Goal: Information Seeking & Learning: Understand process/instructions

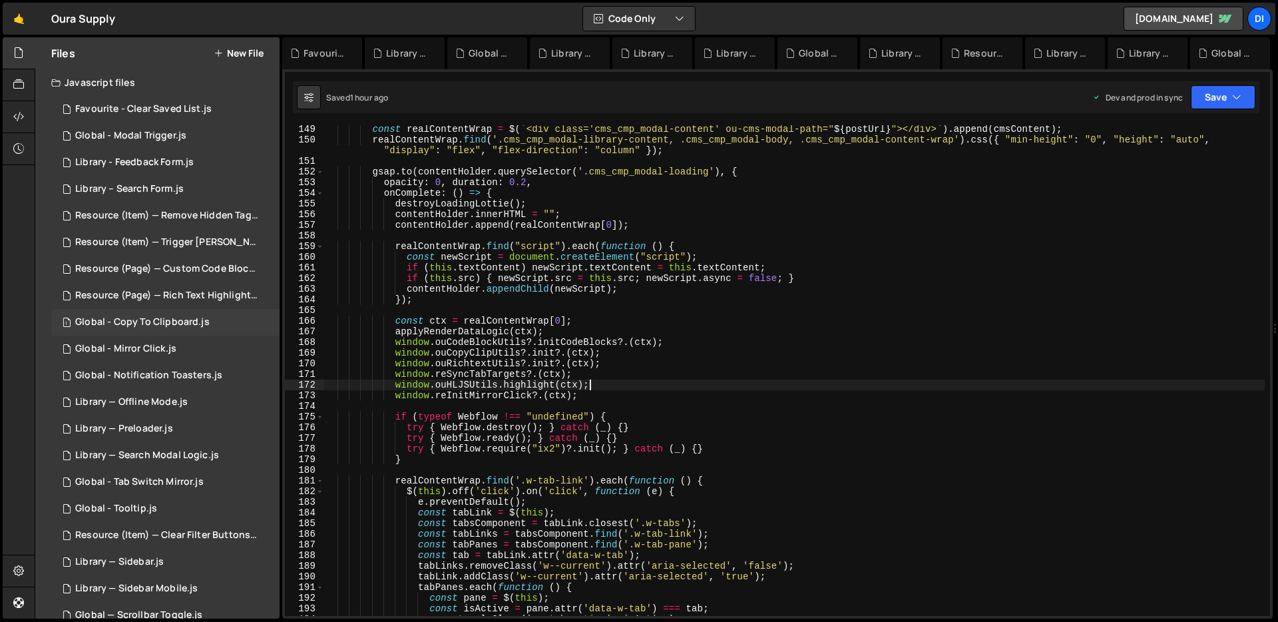
click at [204, 314] on div "1 Global - Copy To Clipboard.js 0" at bounding box center [165, 322] width 228 height 27
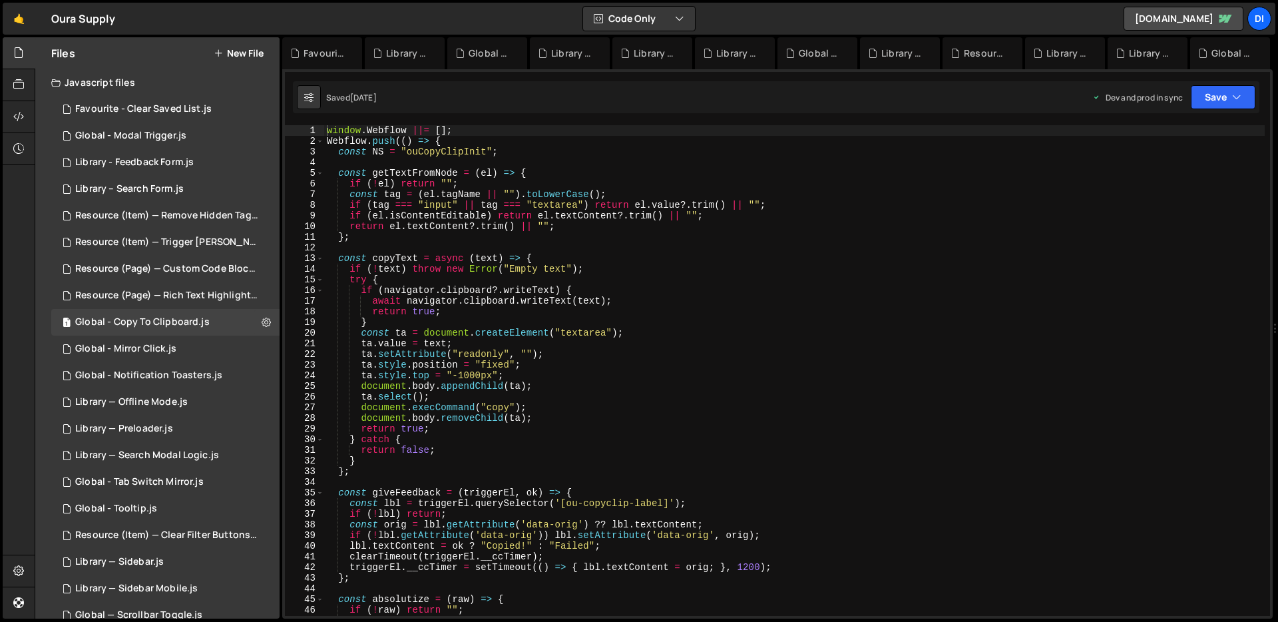
click at [483, 311] on div "window . Webflow ||= [ ] ; Webflow . push (( ) => { const NS = "ouCopyClipInit"…" at bounding box center [794, 381] width 940 height 512
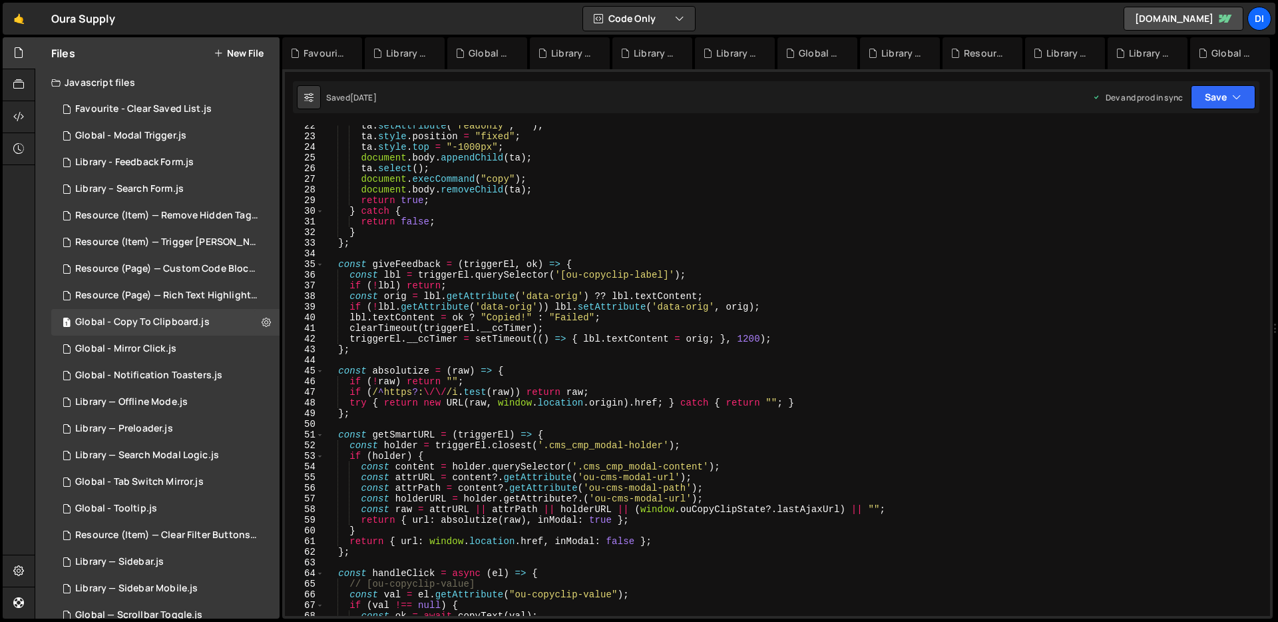
scroll to position [227, 0]
click at [515, 282] on div "ta . setAttribute ( "readonly" , "" ) ; ta . style . position = "fixed" ; ta . …" at bounding box center [794, 378] width 940 height 512
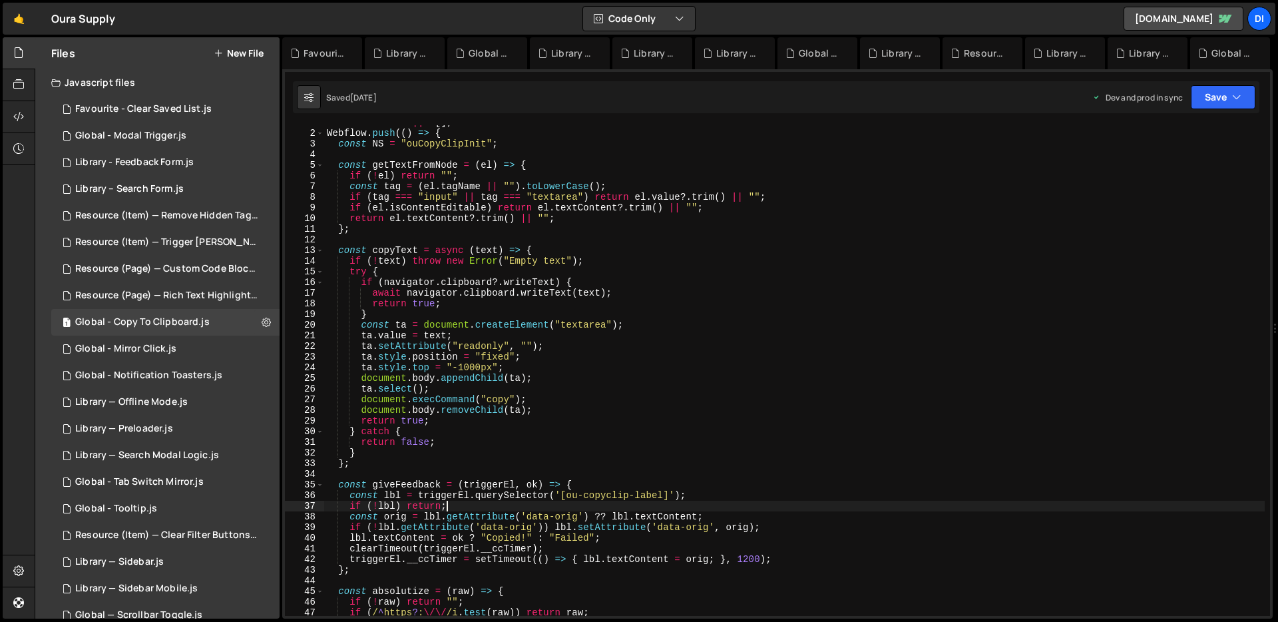
scroll to position [0, 0]
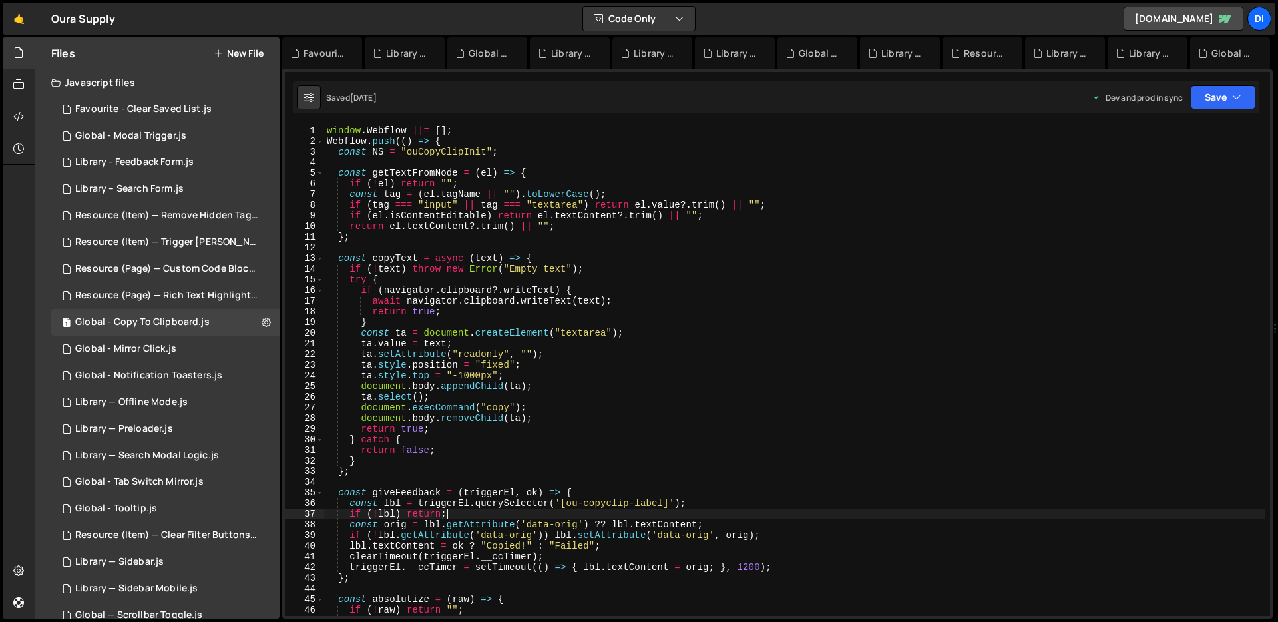
click at [579, 431] on div "window . Webflow ||= [ ] ; Webflow . push (( ) => { const NS = "ouCopyClipInit"…" at bounding box center [794, 381] width 940 height 512
click at [413, 371] on div "window . Webflow ||= [ ] ; Webflow . push (( ) => { const NS = "ouCopyClipInit"…" at bounding box center [794, 381] width 940 height 512
click at [413, 274] on div "window . Webflow ||= [ ] ; Webflow . push (( ) => { const NS = "ouCopyClipInit"…" at bounding box center [794, 381] width 940 height 512
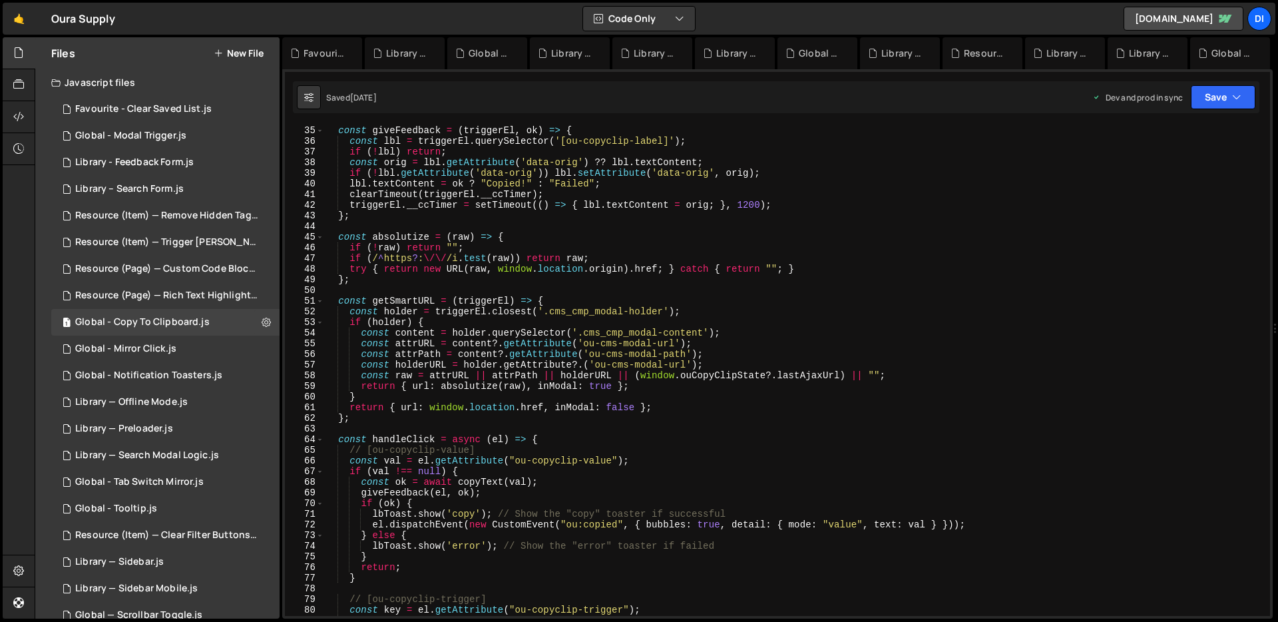
scroll to position [366, 0]
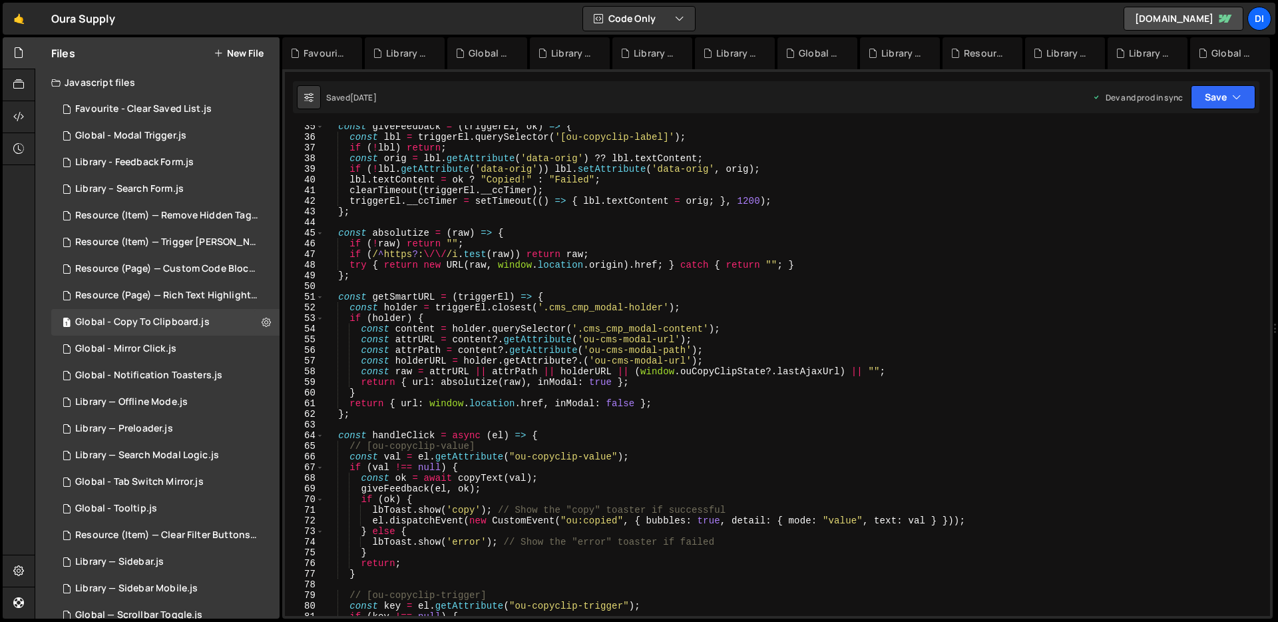
click at [713, 281] on div "const giveFeedback = ( triggerEl , ok ) => { const lbl = triggerEl . querySelec…" at bounding box center [794, 377] width 940 height 512
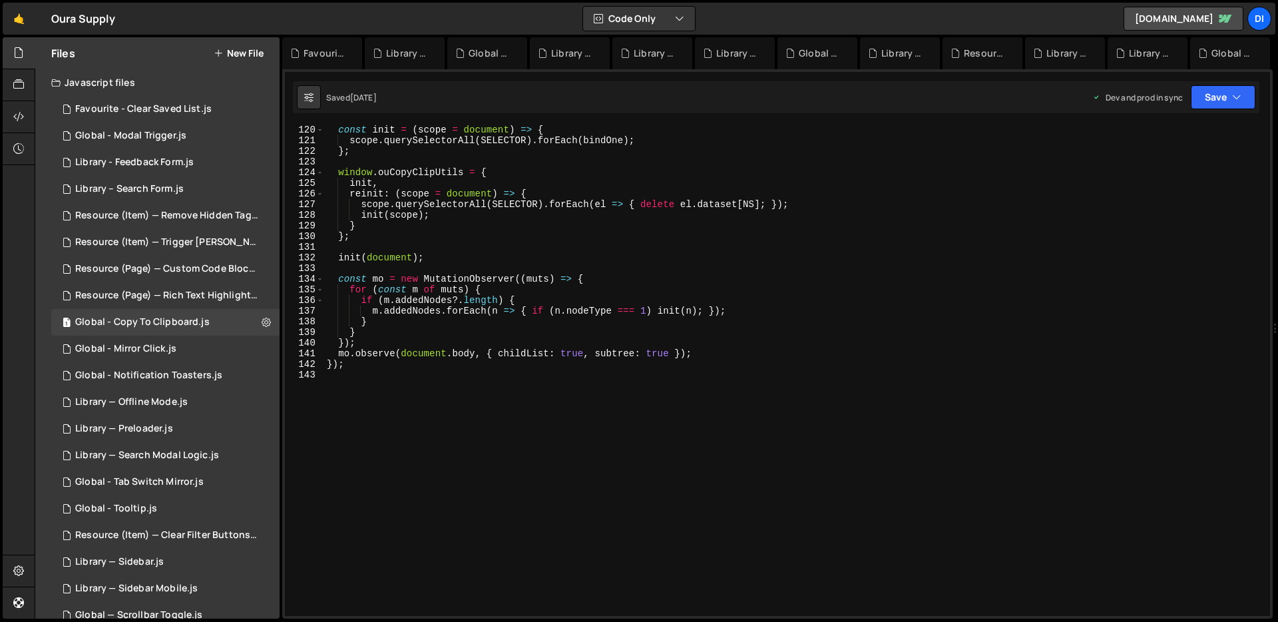
scroll to position [0, 0]
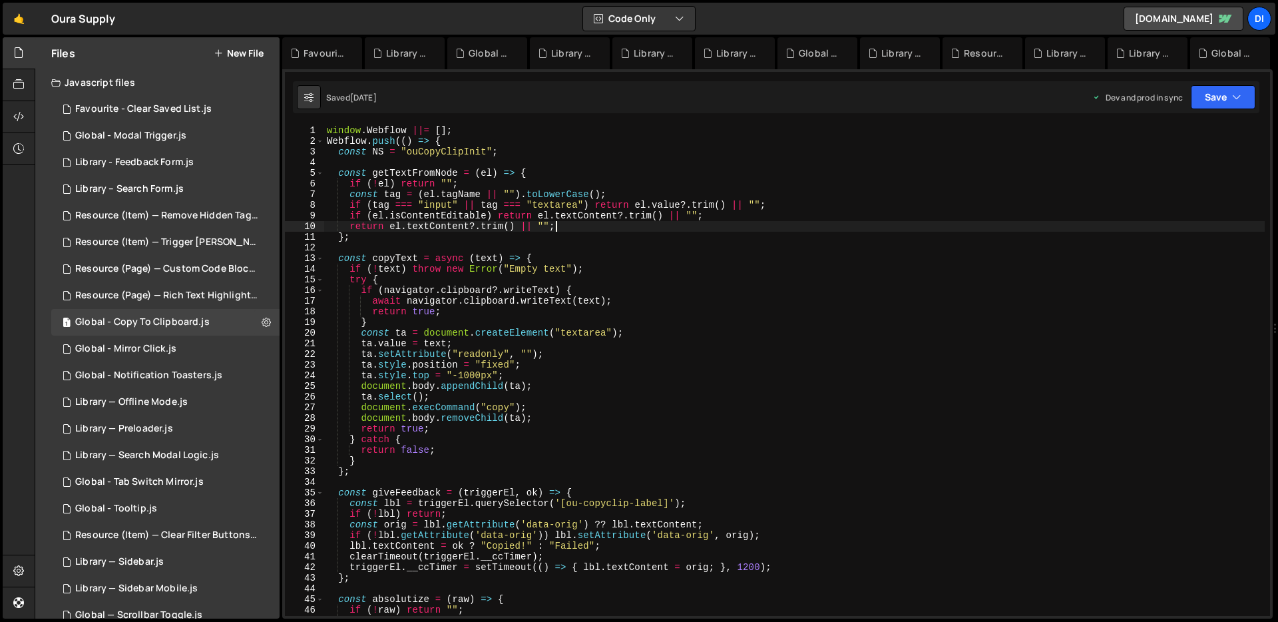
click at [690, 223] on div "window . Webflow ||= [ ] ; Webflow . push (( ) => { const NS = "ouCopyClipInit"…" at bounding box center [794, 381] width 940 height 512
click at [656, 304] on div "window . Webflow ||= [ ] ; Webflow . push (( ) => { const NS = "ouCopyClipInit"…" at bounding box center [794, 381] width 940 height 512
type textarea "});"
